Goal: Task Accomplishment & Management: Complete application form

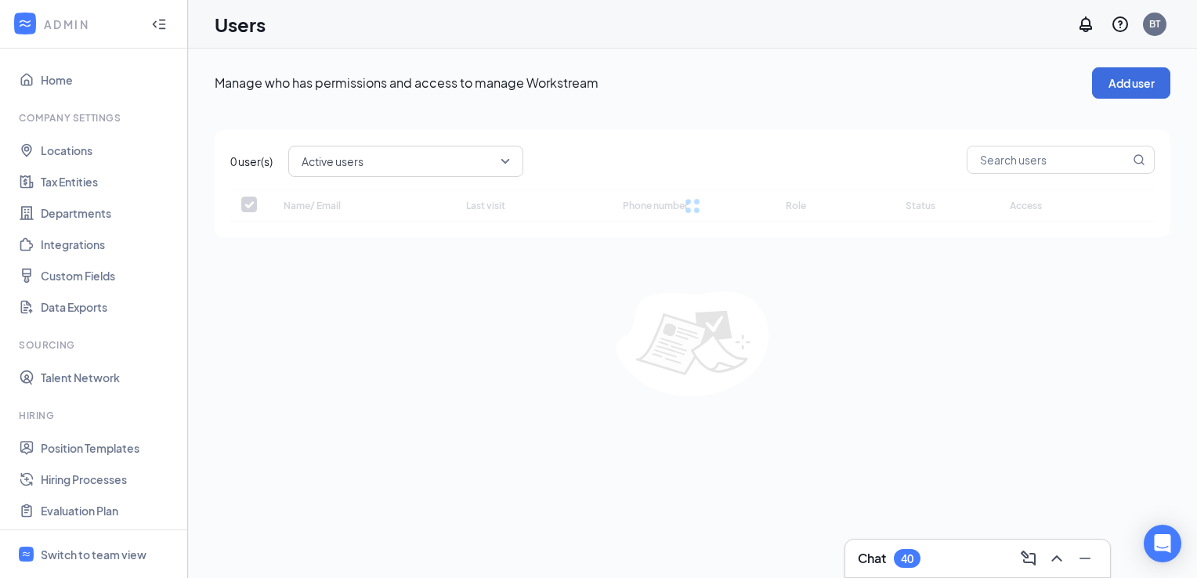
checkbox input "false"
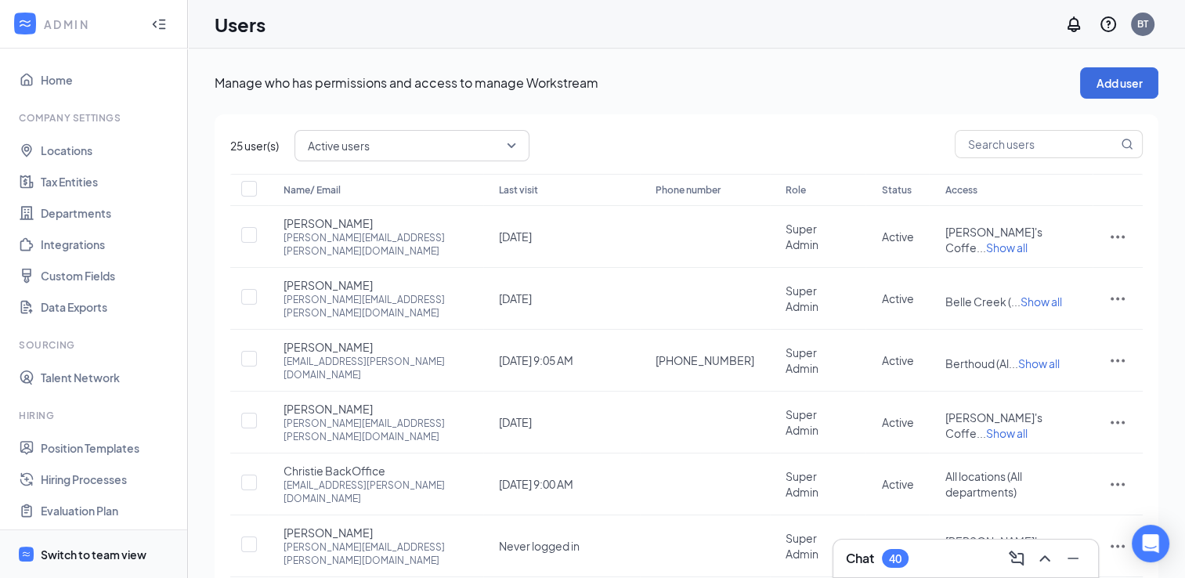
click at [86, 541] on span "Switch to team view" at bounding box center [108, 554] width 134 height 48
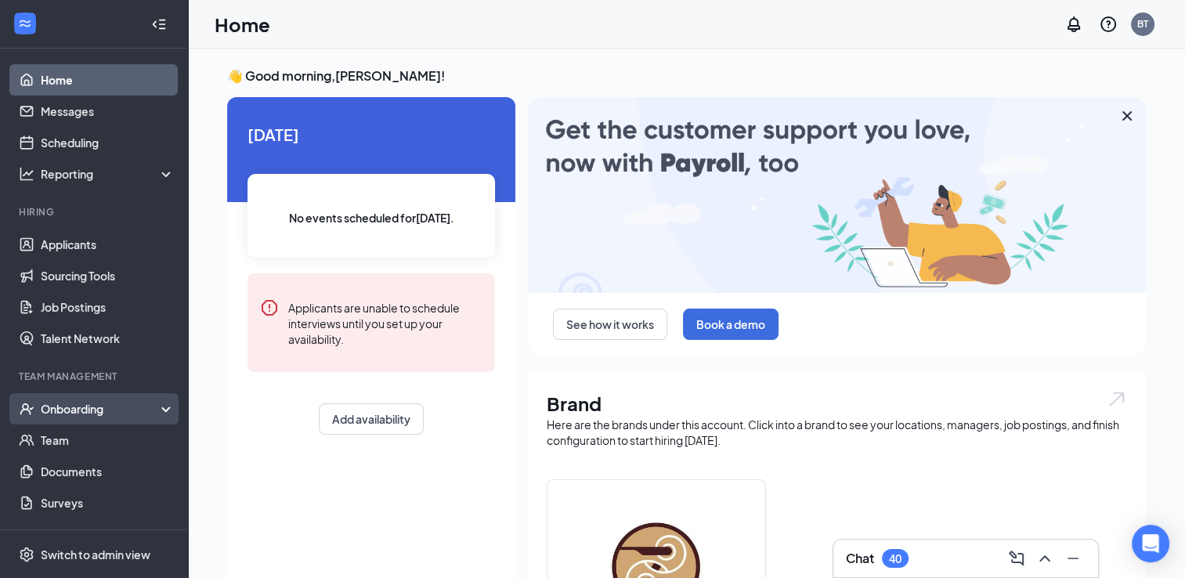
click at [96, 407] on div "Onboarding" at bounding box center [101, 409] width 121 height 16
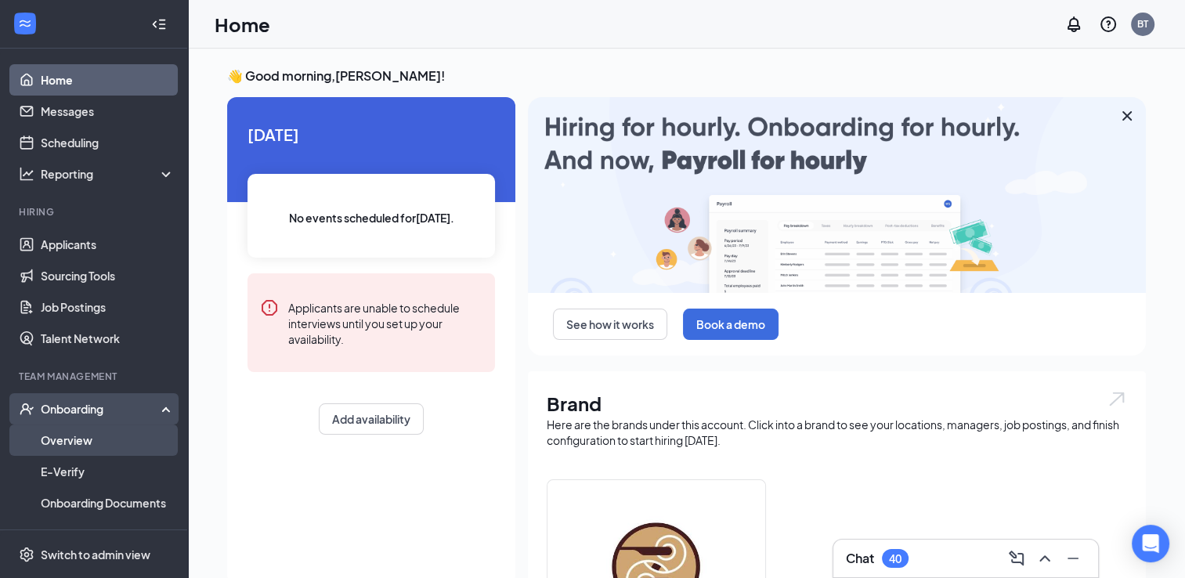
click at [85, 432] on link "Overview" at bounding box center [108, 440] width 134 height 31
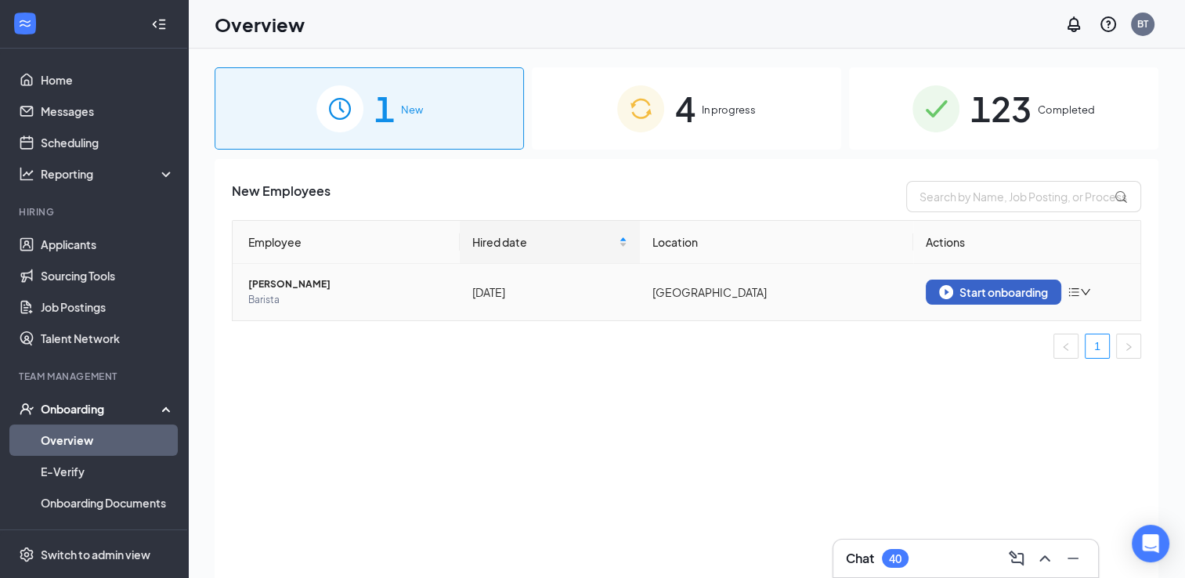
click at [959, 296] on div "Start onboarding" at bounding box center [993, 292] width 109 height 14
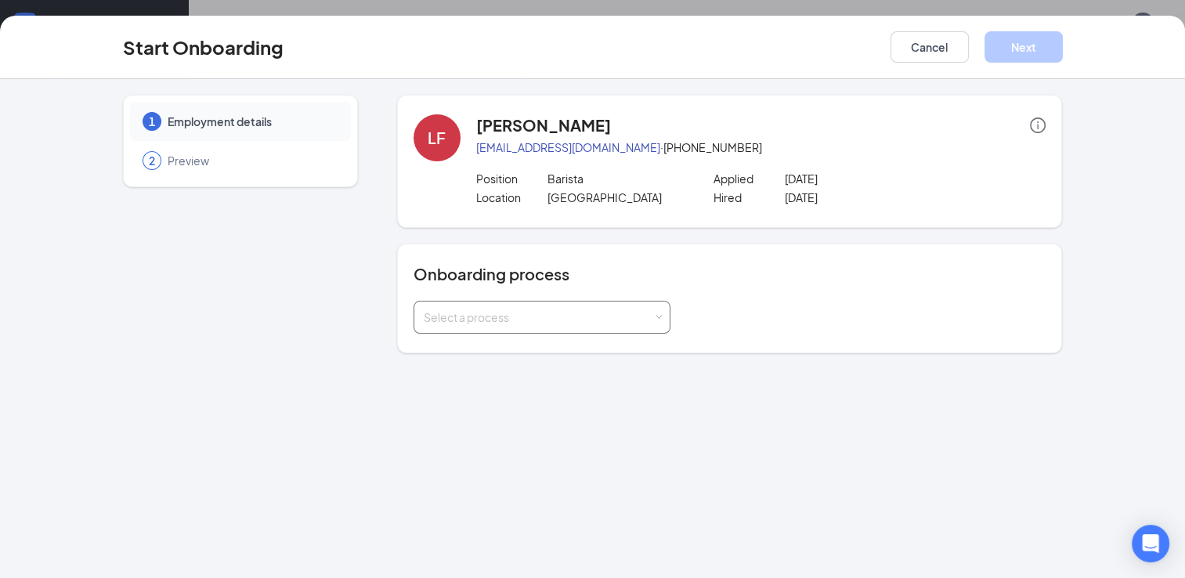
click at [585, 315] on div "Select a process" at bounding box center [539, 317] width 230 height 16
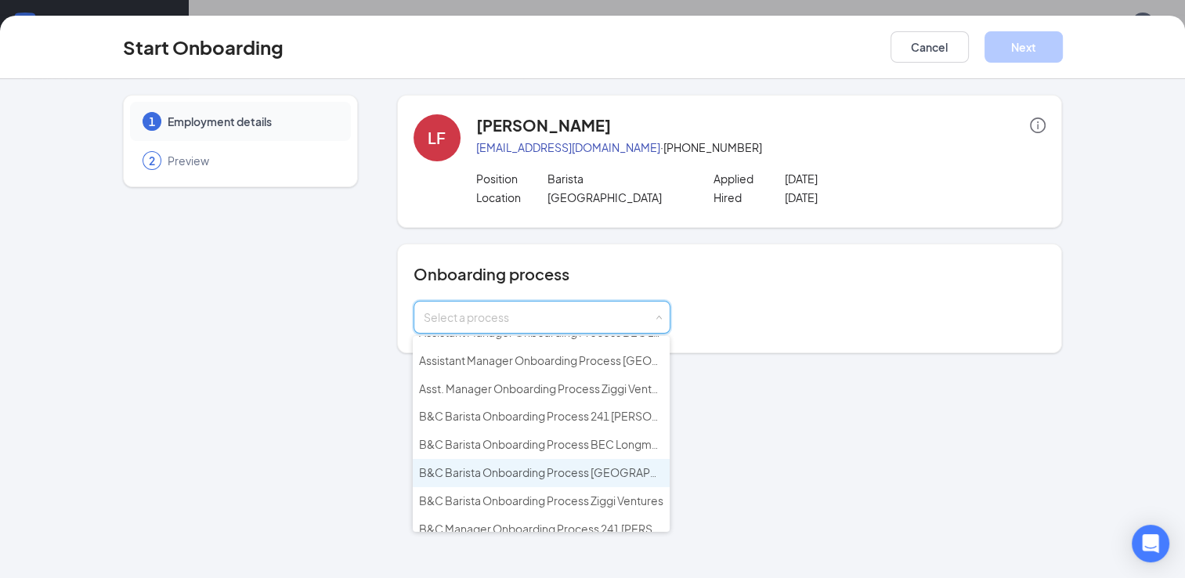
scroll to position [56, 0]
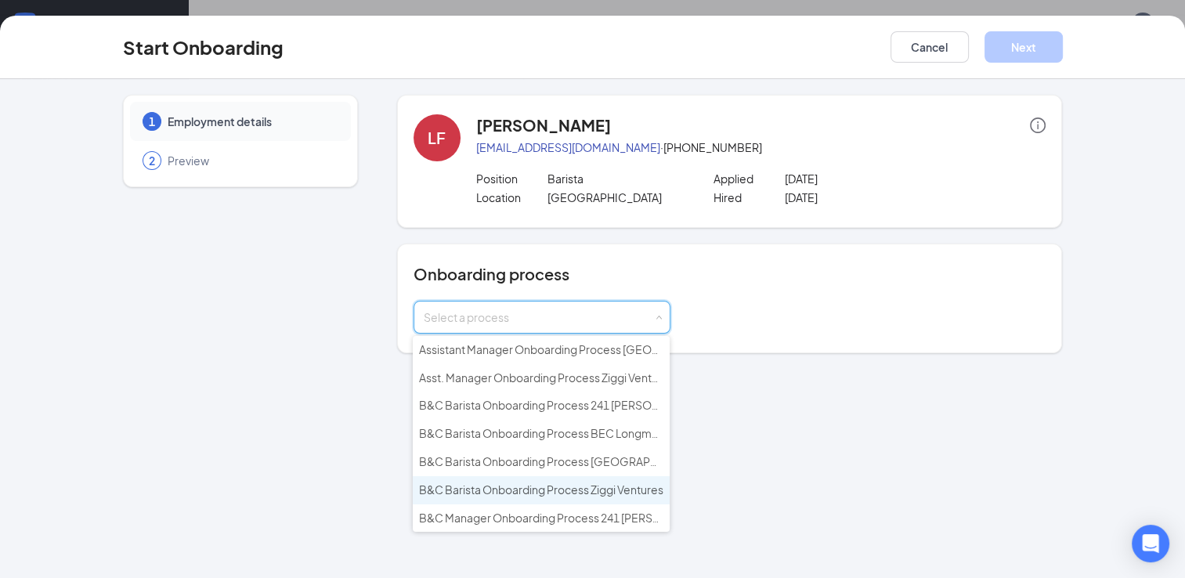
click at [552, 483] on span "B&C Barista Onboarding Process Ziggi Ventures" at bounding box center [541, 490] width 244 height 14
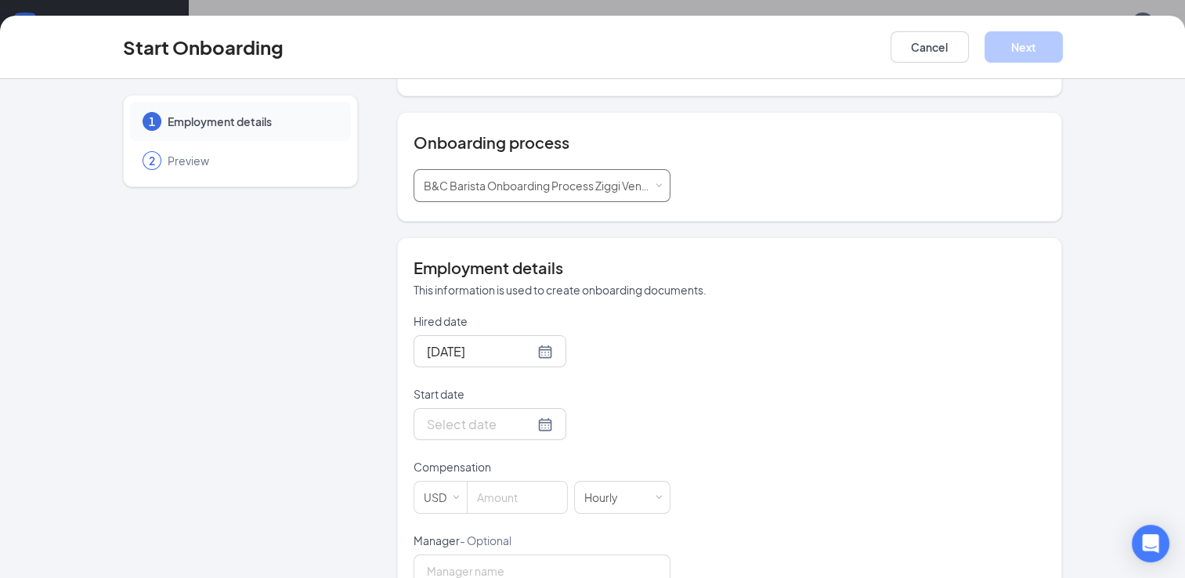
scroll to position [134, 0]
click at [526, 421] on div at bounding box center [490, 422] width 126 height 20
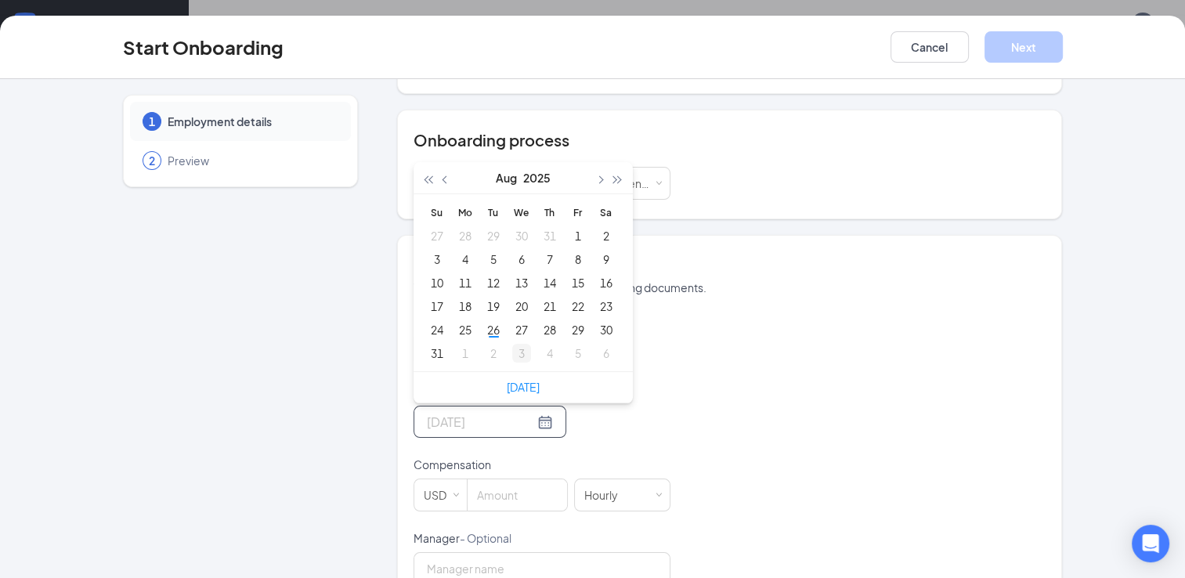
type input "[DATE]"
click at [516, 349] on div "3" at bounding box center [521, 353] width 19 height 19
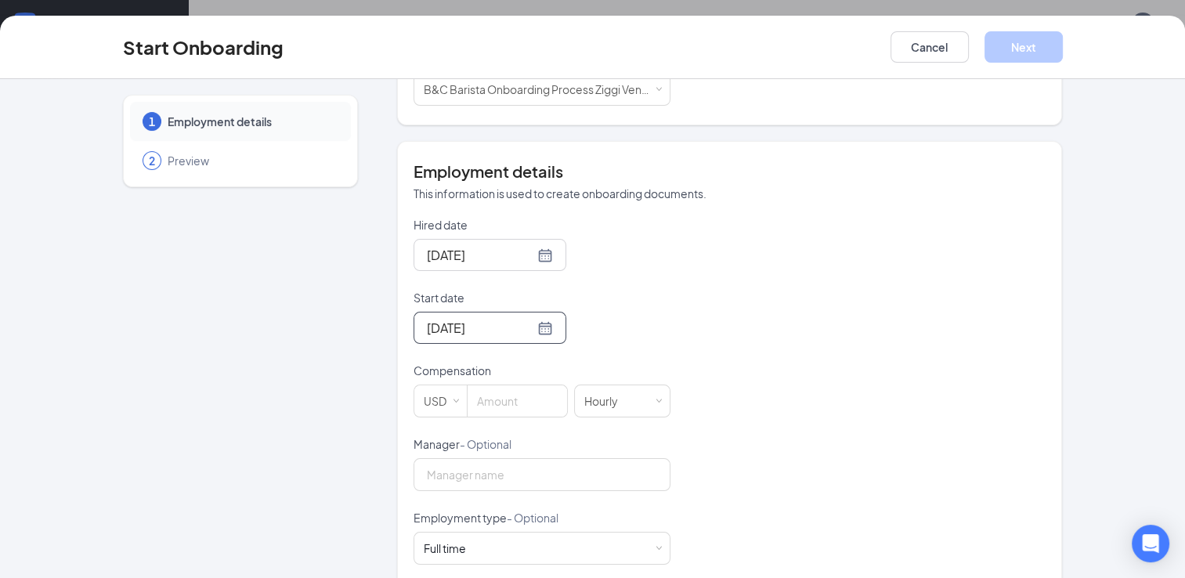
scroll to position [229, 0]
click at [519, 404] on input at bounding box center [518, 400] width 100 height 31
type input "14.81"
click at [680, 379] on div "Hired date [DATE] Start date [DATE] [DATE] Su Mo Tu We Th Fr Sa 31 1 2 3 4 5 6 …" at bounding box center [730, 435] width 633 height 439
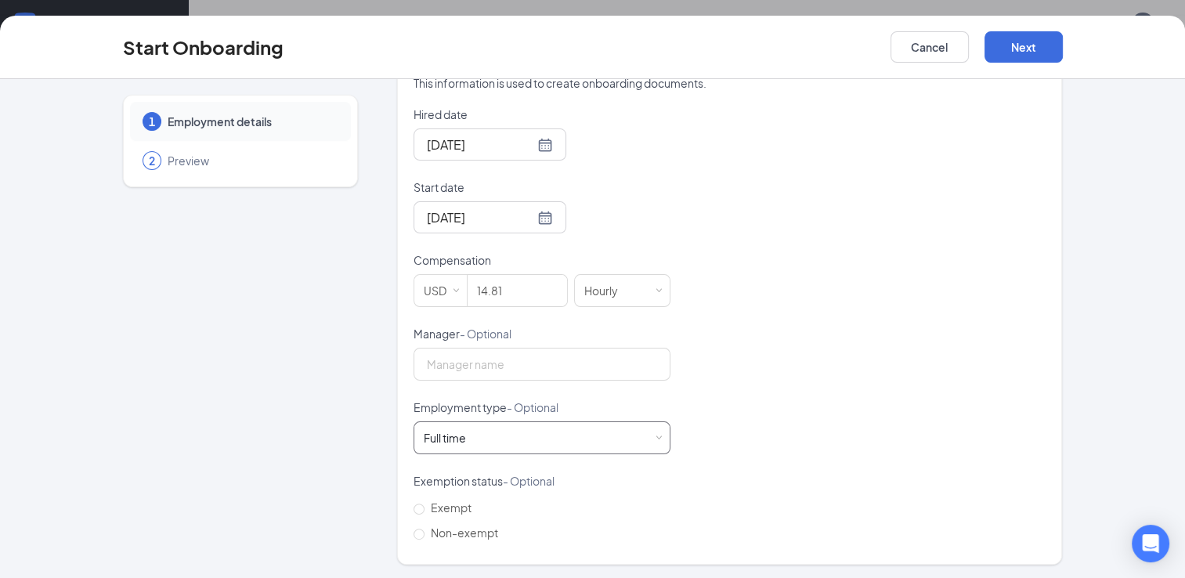
click at [644, 434] on div "Full time Works 30+ hours per week and is reasonably expected to work" at bounding box center [542, 437] width 237 height 31
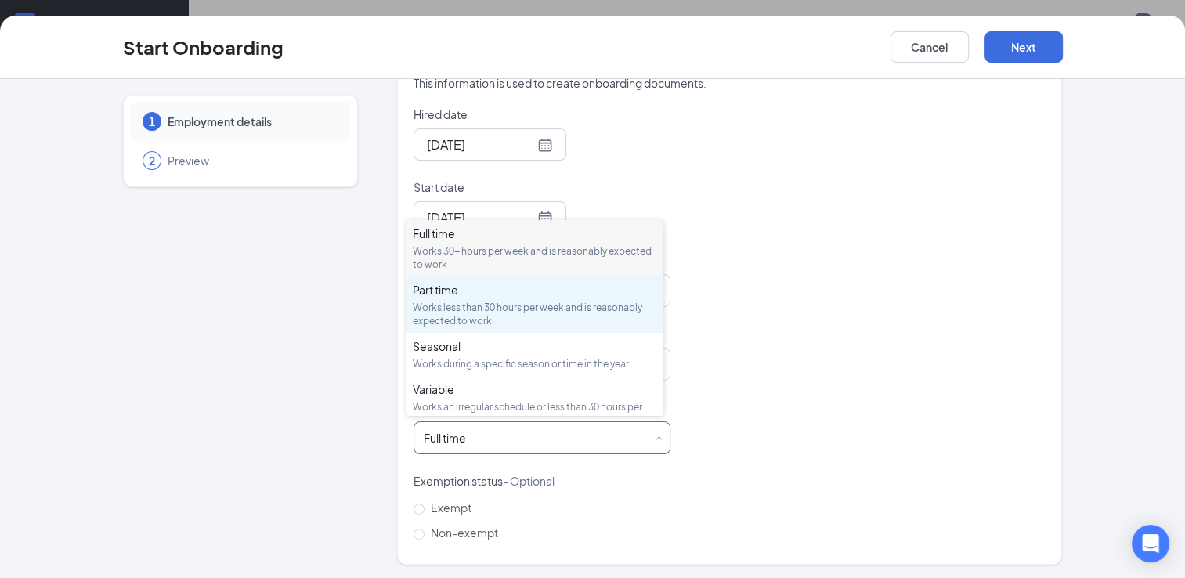
click at [566, 305] on div "Works less than 30 hours per week and is reasonably expected to work" at bounding box center [535, 314] width 244 height 27
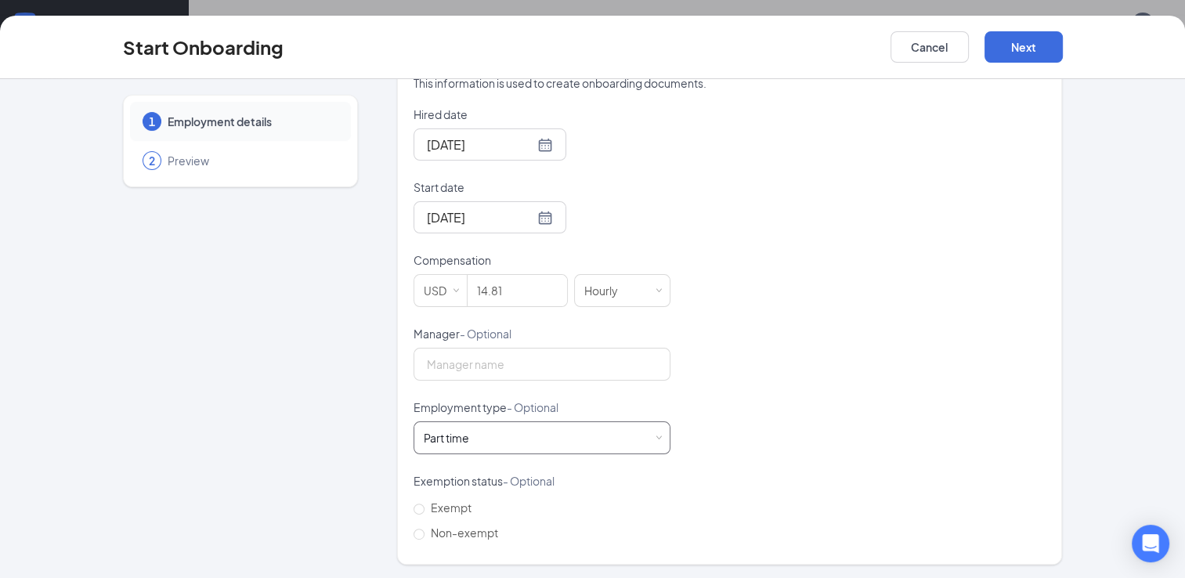
scroll to position [71, 0]
click at [1044, 45] on button "Next" at bounding box center [1024, 46] width 78 height 31
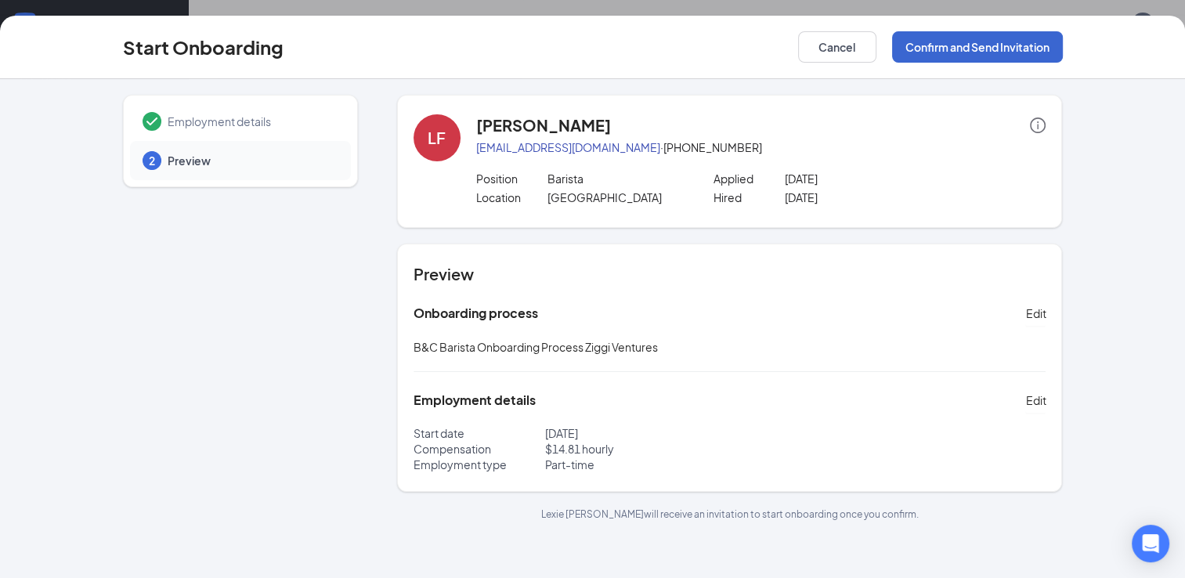
scroll to position [0, 0]
click at [975, 45] on button "Confirm and Send Invitation" at bounding box center [977, 46] width 171 height 31
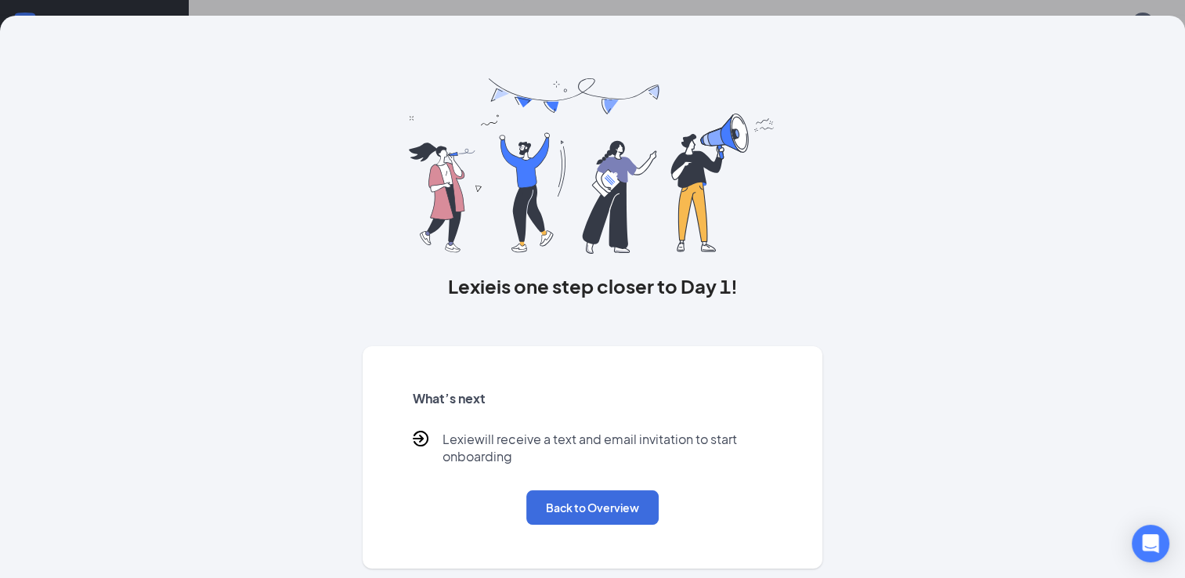
click at [917, 150] on div "Lexie is one step closer to Day 1! What’s next [PERSON_NAME] will receive a tex…" at bounding box center [593, 292] width 1003 height 553
click at [581, 510] on button "Back to Overview" at bounding box center [592, 507] width 132 height 34
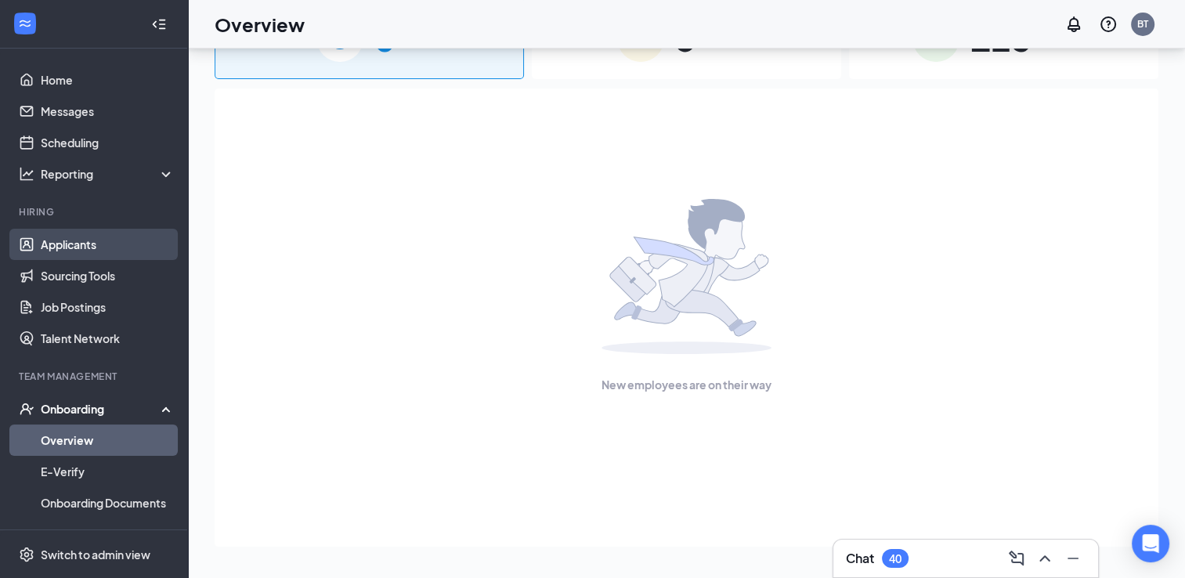
click at [84, 242] on link "Applicants" at bounding box center [108, 244] width 134 height 31
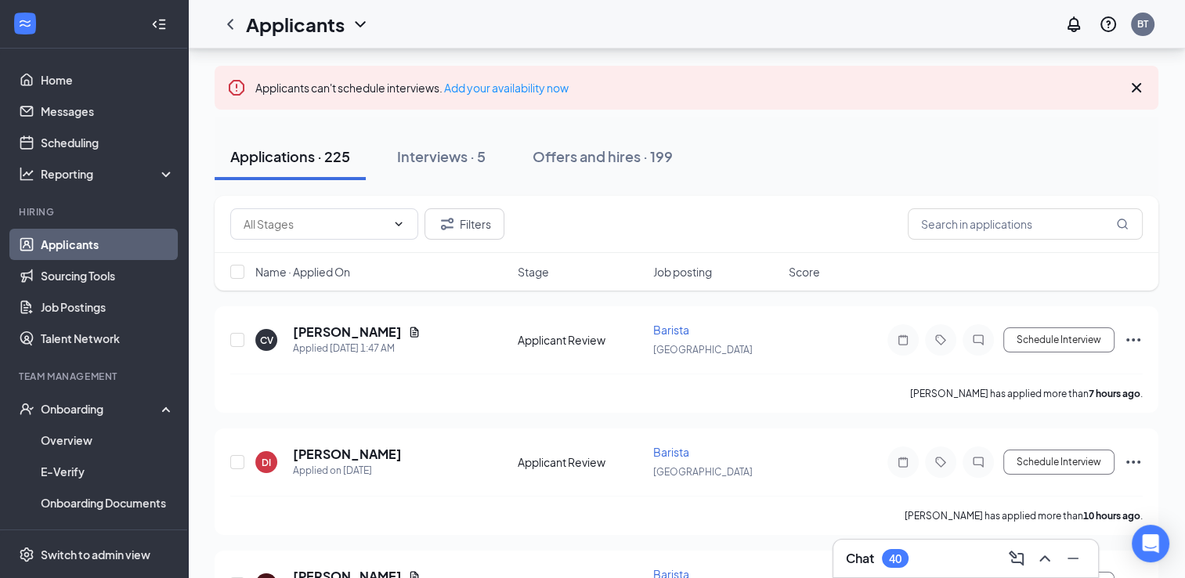
scroll to position [34, 0]
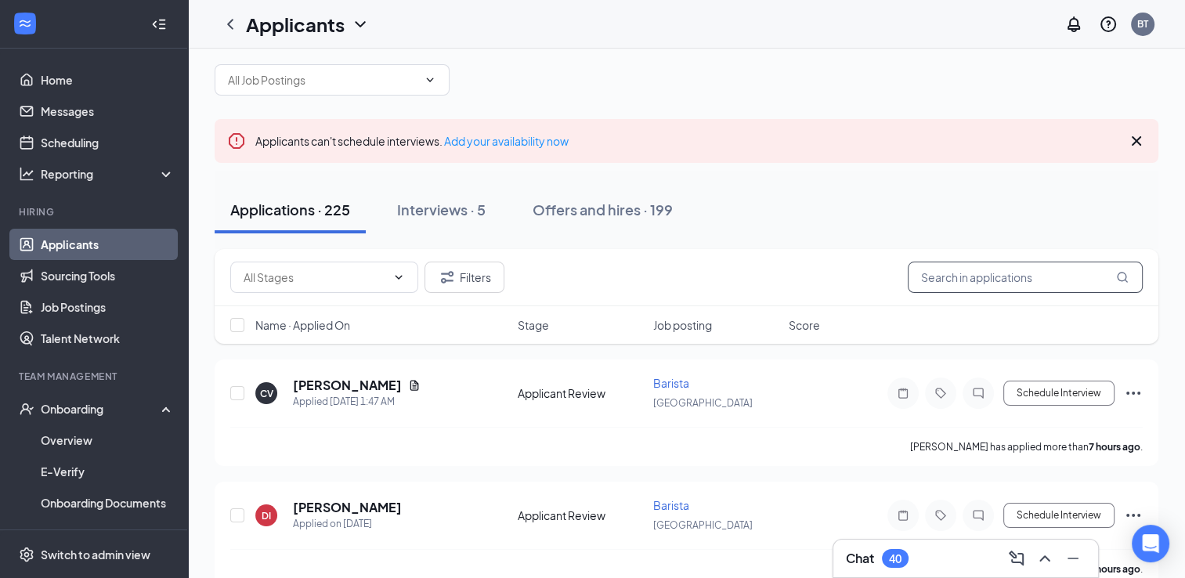
click at [953, 286] on input "text" at bounding box center [1025, 277] width 235 height 31
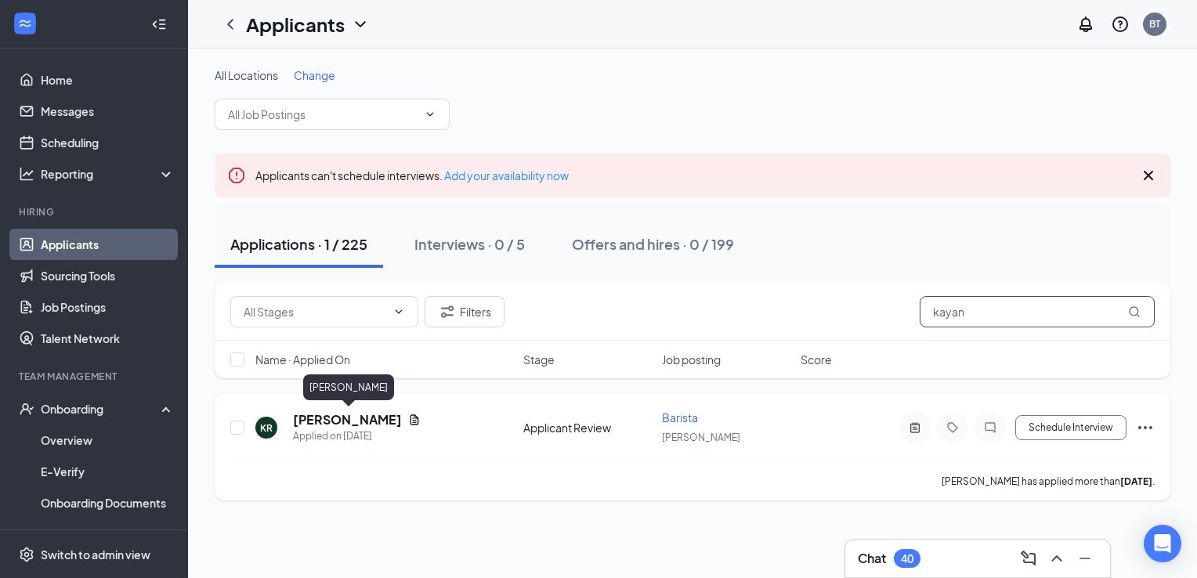
type input "kayan"
click at [382, 422] on h5 "[PERSON_NAME]" at bounding box center [347, 419] width 109 height 17
